Goal: Transaction & Acquisition: Purchase product/service

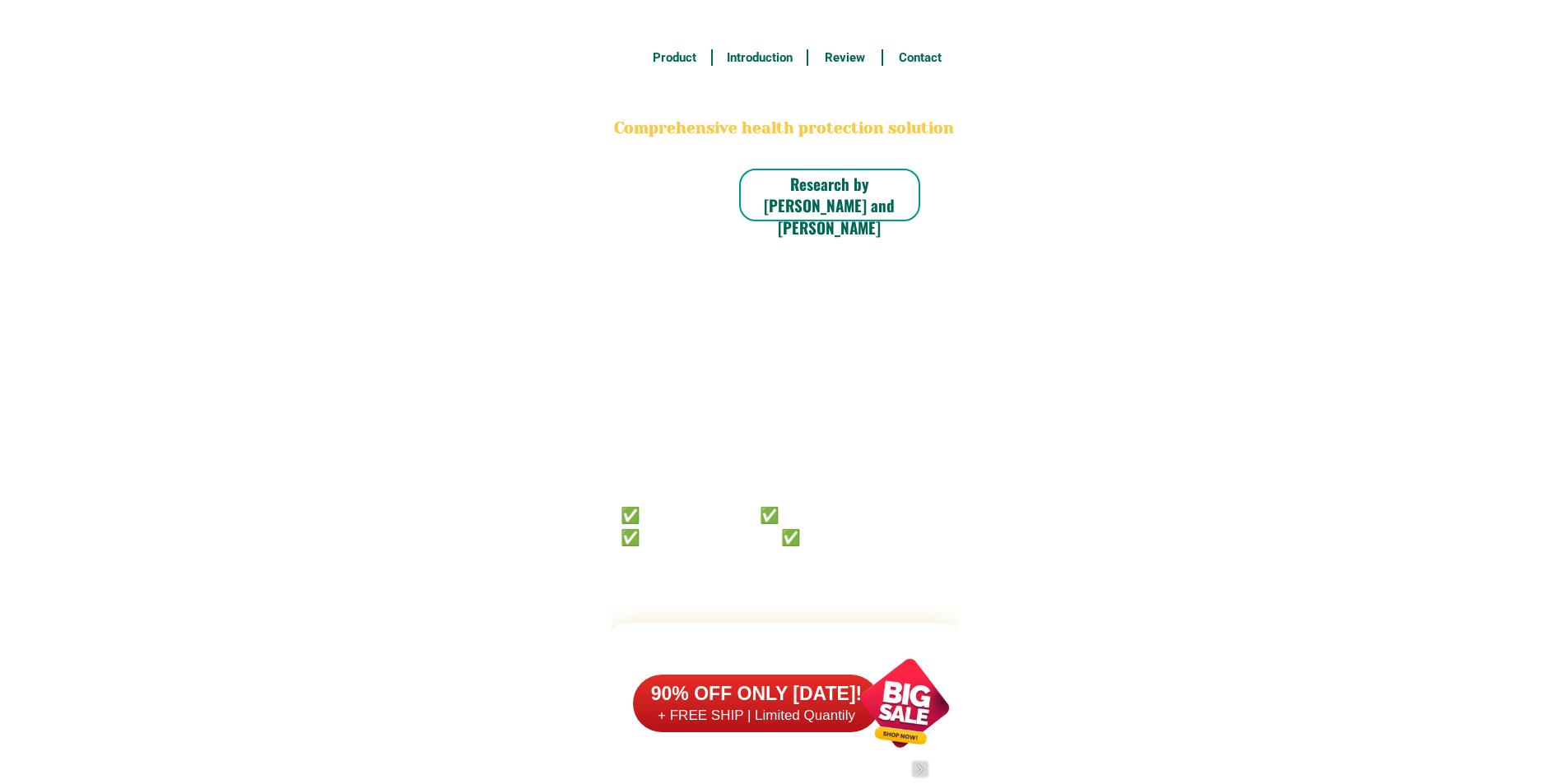
scroll to position [12875, 0]
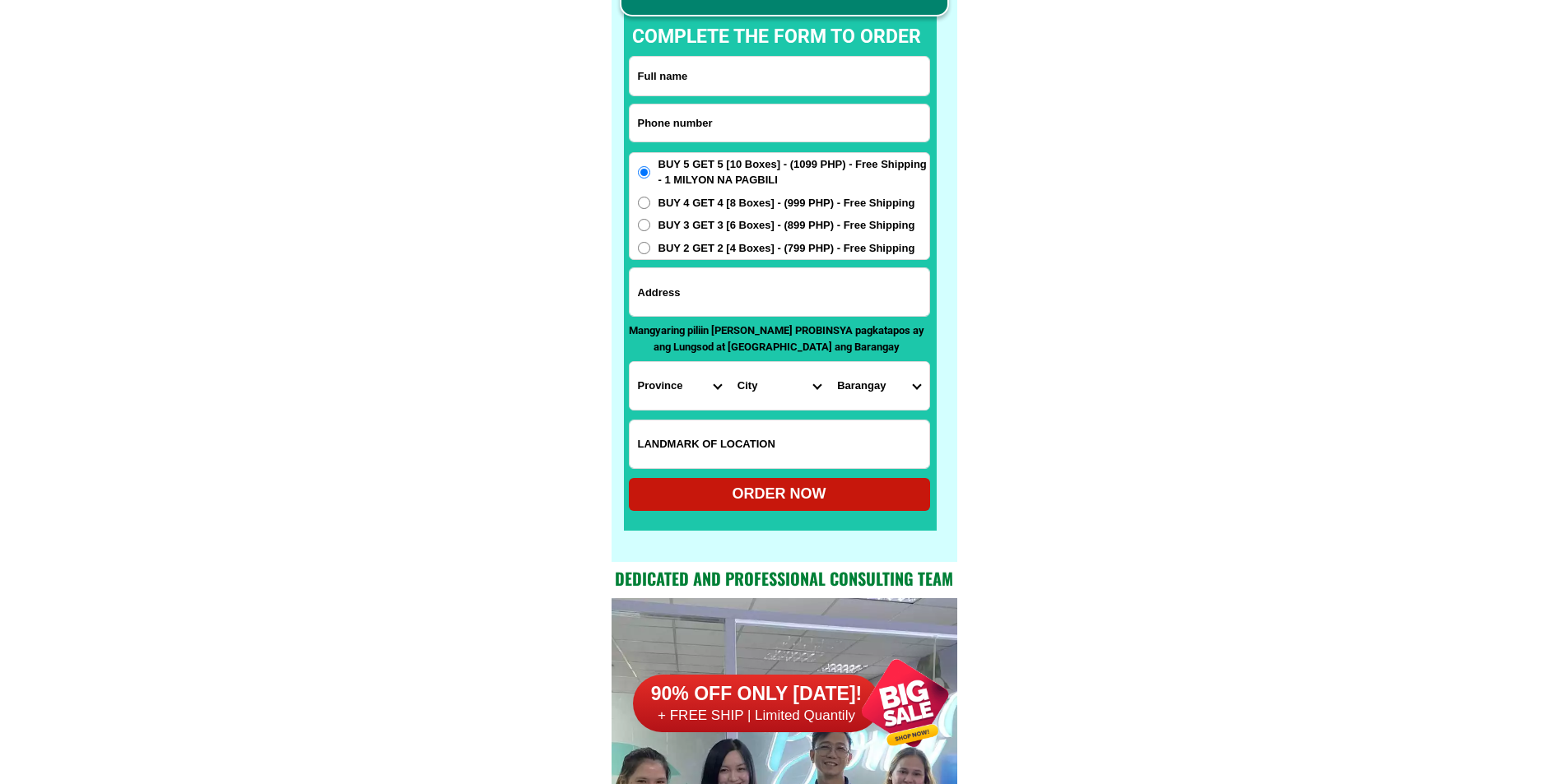
click at [815, 127] on input "Input phone_number" at bounding box center [780, 122] width 300 height 37
paste input "09129797781"
type input "09129797781"
click at [800, 86] on input "Input full_name" at bounding box center [780, 76] width 300 height 38
paste input "[PERSON_NAME]"
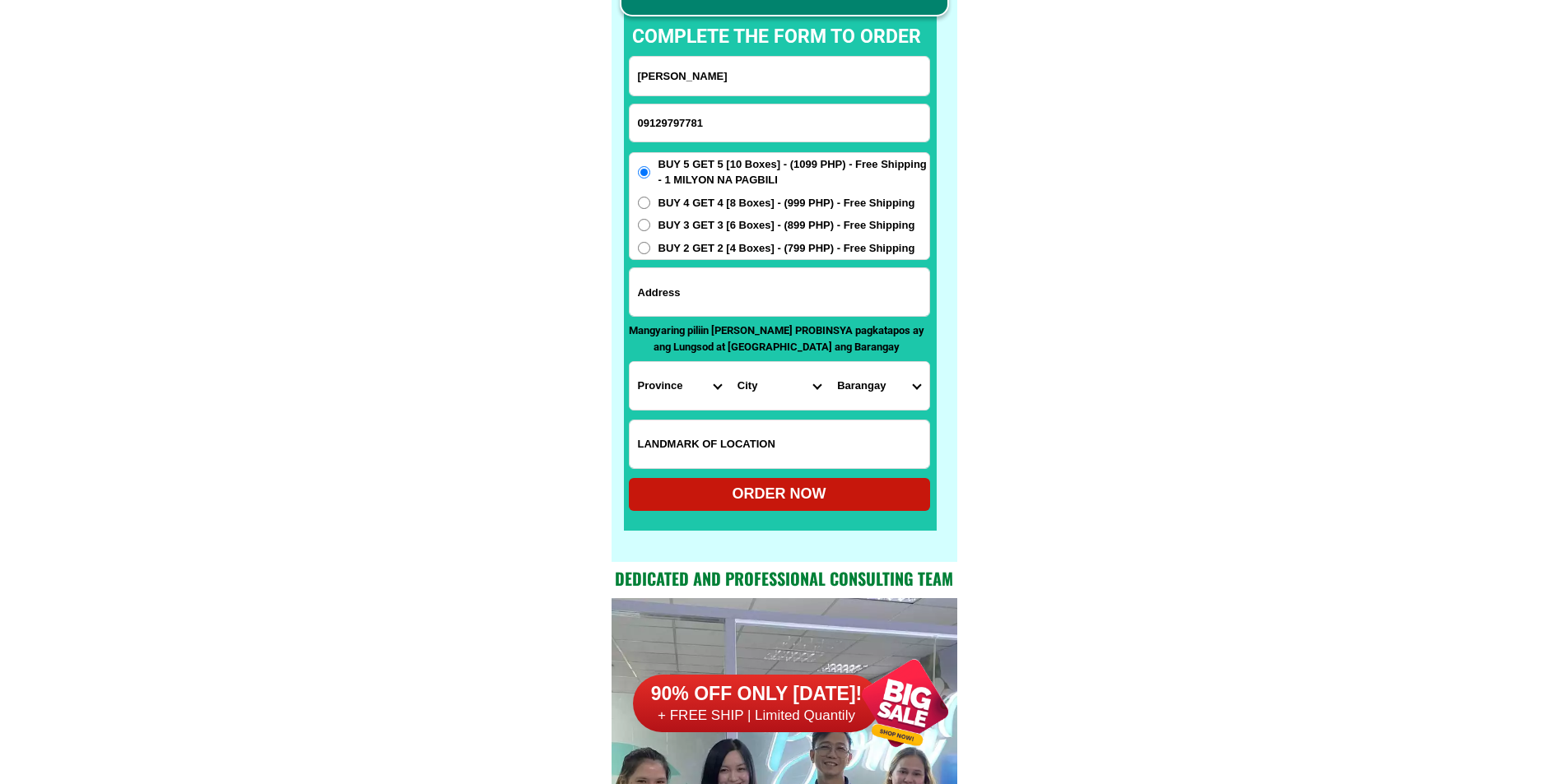
type input "[PERSON_NAME]"
click at [717, 291] on input "Input address" at bounding box center [780, 292] width 300 height 48
paste input "sitio pakwan brgy. [PERSON_NAME], capiz, capiz"
type input "sitio pakwan brgy. [PERSON_NAME], capiz, capiz"
click at [728, 253] on span "BUY 2 GET 2 [4 Boxes] - (799 PHP) - Free Shipping" at bounding box center [786, 249] width 257 height 16
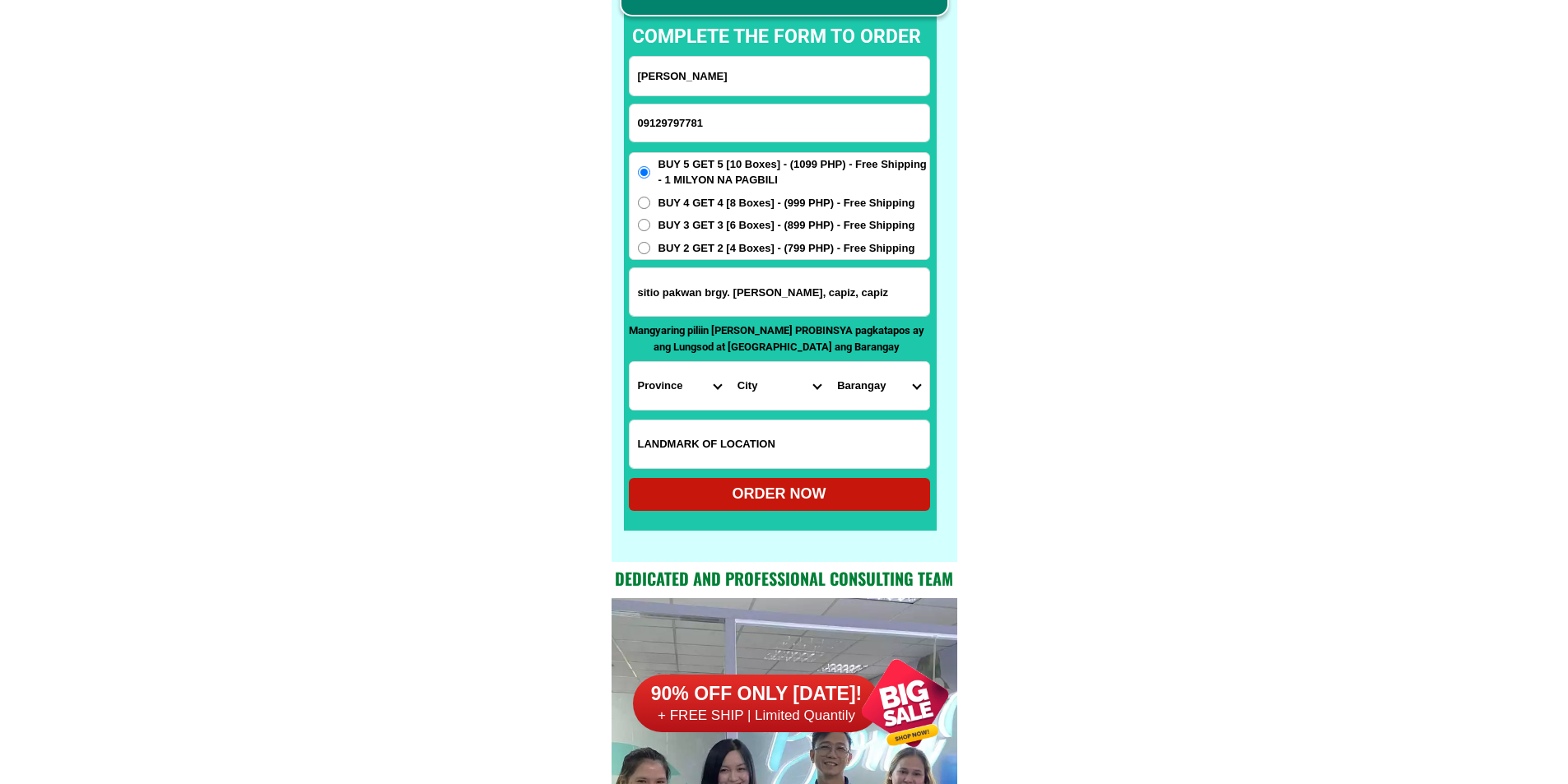
click at [650, 253] on input "BUY 2 GET 2 [4 Boxes] - (799 PHP) - Free Shipping" at bounding box center [645, 249] width 13 height 13
radio input "true"
click at [665, 395] on select "Province [GEOGRAPHIC_DATA] [GEOGRAPHIC_DATA] [GEOGRAPHIC_DATA] [GEOGRAPHIC_DATA…" at bounding box center [679, 386] width 100 height 48
select select "63_196"
drag, startPoint x: 1075, startPoint y: 449, endPoint x: 1043, endPoint y: 449, distance: 32.0
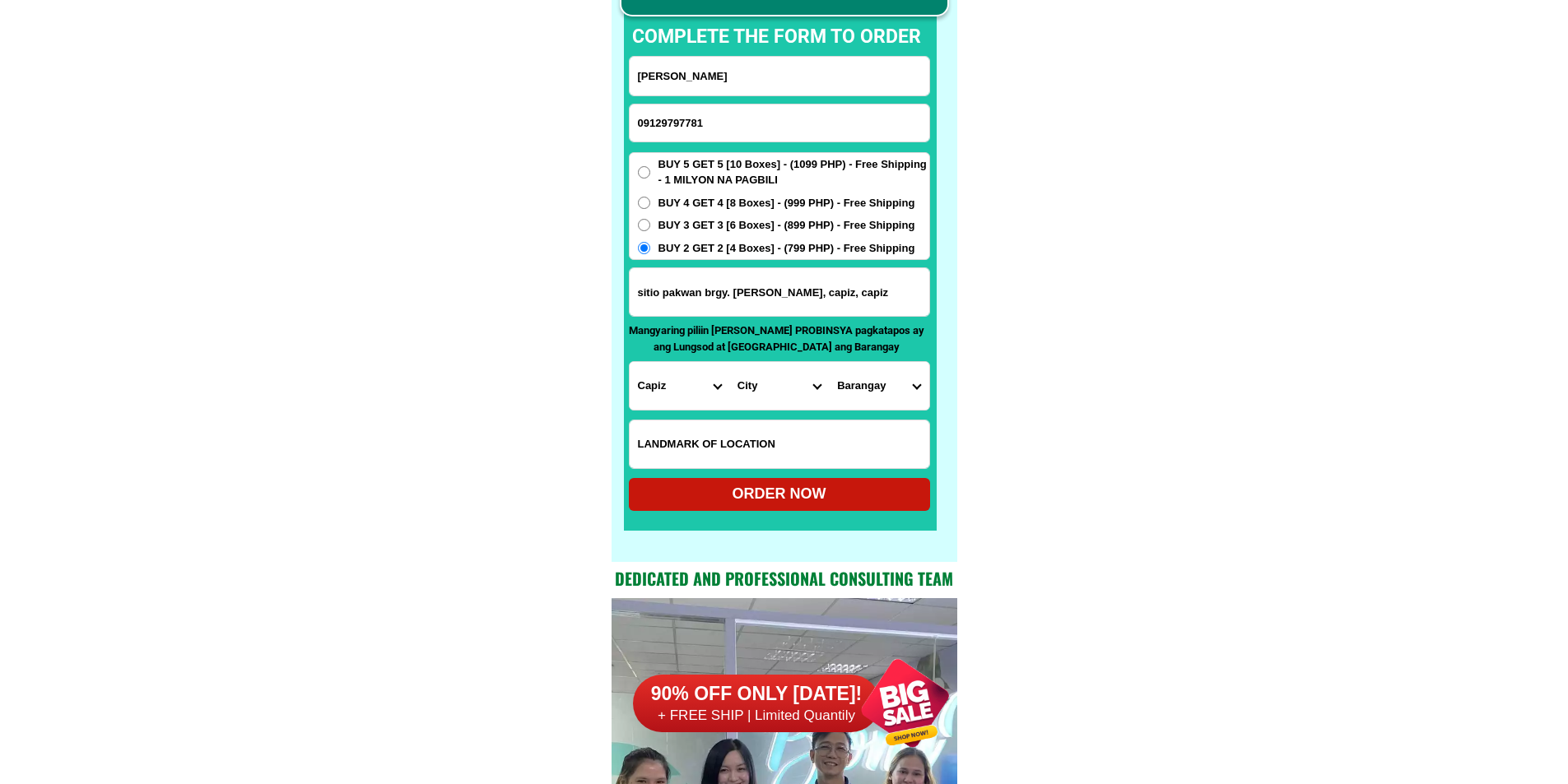
click at [810, 396] on select "City Capiz-[PERSON_NAME]-[GEOGRAPHIC_DATA] Capiz-president-roxas [PERSON_NAME] …" at bounding box center [779, 386] width 100 height 48
select select "63_1968771"
drag, startPoint x: 1140, startPoint y: 460, endPoint x: 1061, endPoint y: 461, distance: 79.0
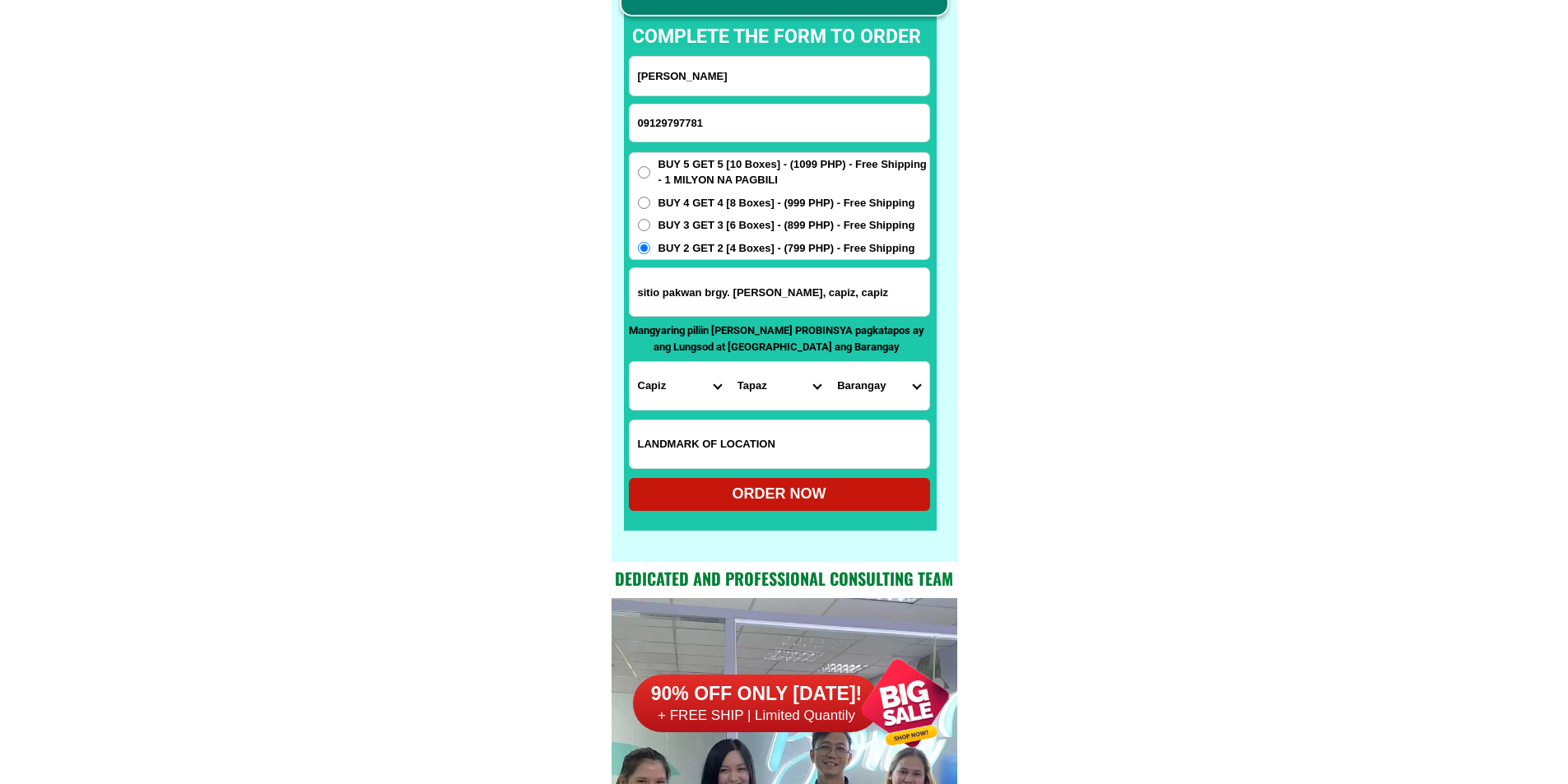
click at [839, 363] on select "Barangay [GEOGRAPHIC_DATA] [GEOGRAPHIC_DATA] Agcococ [GEOGRAPHIC_DATA] [GEOGRAP…" at bounding box center [879, 386] width 100 height 48
select select "63_19687716652"
click at [843, 487] on div "ORDER NOW" at bounding box center [780, 494] width 302 height 22
type input "[PERSON_NAME]"
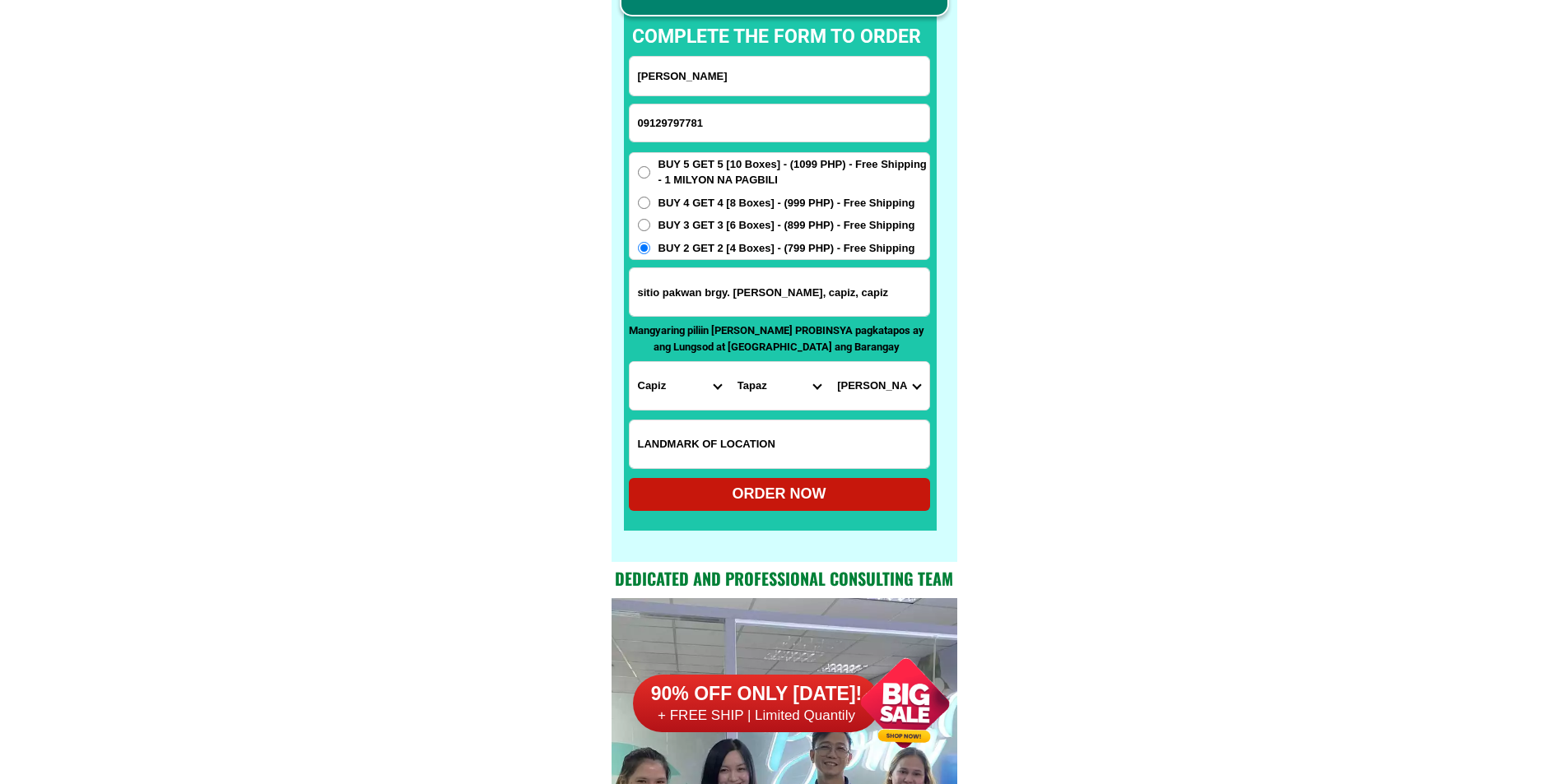
radio input "true"
